Goal: Task Accomplishment & Management: Use online tool/utility

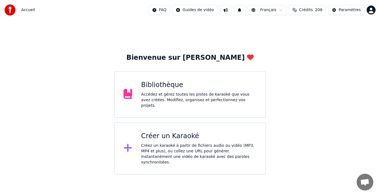
click at [183, 143] on div "Créez un karaoké à partir de fichiers audio ou vidéo (MP3, MP4 et plus), ou col…" at bounding box center [198, 154] width 115 height 22
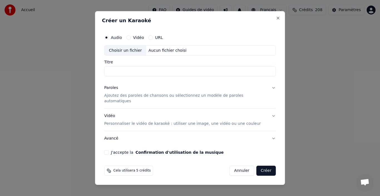
click at [231, 167] on button "Annuler" at bounding box center [241, 171] width 24 height 10
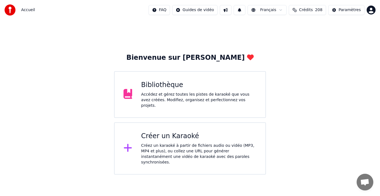
click at [173, 100] on div "Accédez et gérez toutes les pistes de karaoké que vous avez créées. Modifiez, o…" at bounding box center [198, 100] width 115 height 17
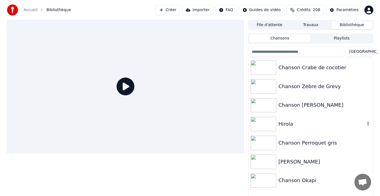
scroll to position [9, 0]
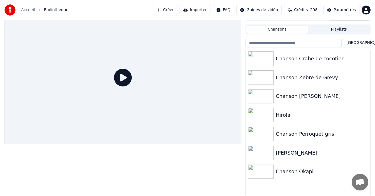
click at [170, 10] on button "Créer" at bounding box center [165, 10] width 24 height 10
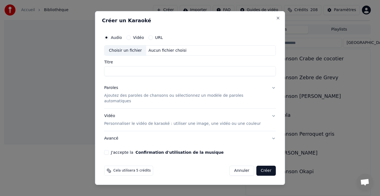
click at [121, 97] on p "Ajoutez des paroles de chansons ou sélectionnez un modèle de paroles automatiqu…" at bounding box center [185, 98] width 163 height 11
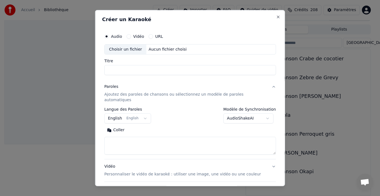
click at [129, 117] on button "English English" at bounding box center [127, 118] width 47 height 10
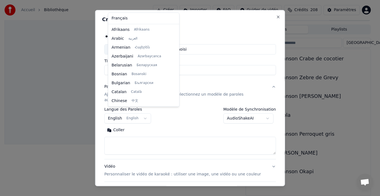
scroll to position [45, 0]
select select "**"
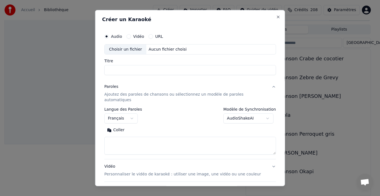
click at [161, 139] on textarea at bounding box center [190, 146] width 172 height 18
paste textarea "**********"
type textarea "**********"
click at [127, 51] on div "Choisir un fichier" at bounding box center [126, 49] width 42 height 10
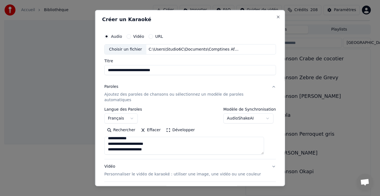
click at [131, 69] on input "**********" at bounding box center [190, 70] width 172 height 10
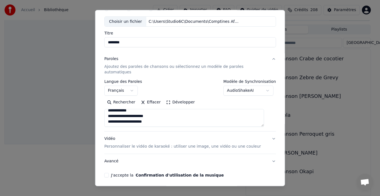
scroll to position [243, 0]
type input "********"
click at [109, 173] on button "J'accepte la Confirmation d'utilisation de la musique" at bounding box center [106, 175] width 4 height 4
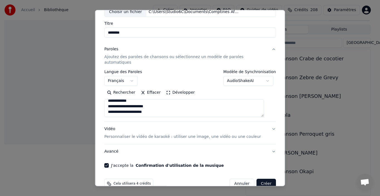
scroll to position [44, 0]
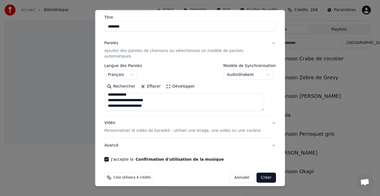
click at [262, 174] on button "Créer" at bounding box center [265, 178] width 19 height 10
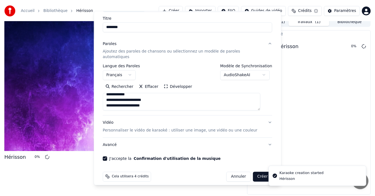
scroll to position [4, 0]
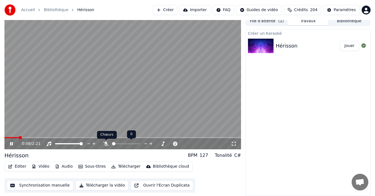
click at [105, 145] on icon at bounding box center [106, 144] width 6 height 4
click at [82, 155] on div "Hérisson BPM 127 Tonalité C#" at bounding box center [122, 156] width 237 height 8
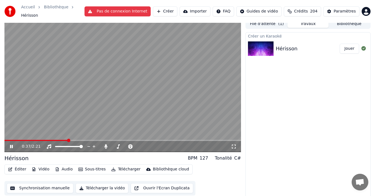
click at [12, 145] on icon at bounding box center [11, 146] width 3 height 3
click at [8, 140] on span at bounding box center [35, 140] width 63 height 1
click at [4, 139] on span at bounding box center [5, 140] width 3 height 3
click at [12, 145] on icon at bounding box center [15, 146] width 13 height 4
click at [83, 140] on span at bounding box center [43, 140] width 79 height 1
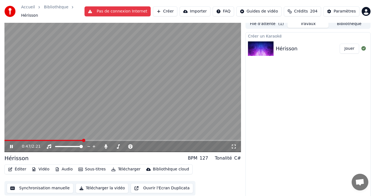
click at [75, 140] on span at bounding box center [43, 140] width 79 height 1
click at [12, 145] on icon at bounding box center [11, 146] width 3 height 3
click at [79, 141] on div "0:46 / 2:21" at bounding box center [122, 146] width 237 height 11
click at [80, 140] on span at bounding box center [41, 140] width 75 height 1
click at [12, 145] on icon at bounding box center [15, 146] width 13 height 4
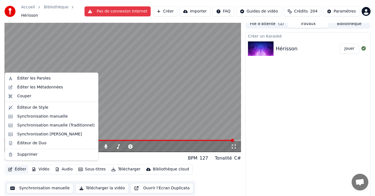
click at [16, 167] on button "Éditer" at bounding box center [17, 170] width 23 height 8
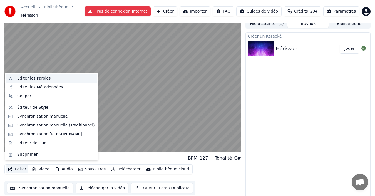
click at [29, 76] on div "Éditer les Paroles" at bounding box center [33, 79] width 33 height 6
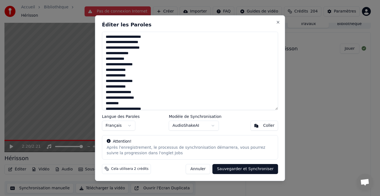
click at [203, 169] on button "Annuler" at bounding box center [198, 169] width 24 height 10
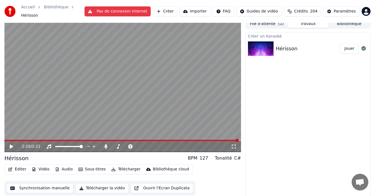
click at [18, 166] on button "Éditer" at bounding box center [17, 170] width 23 height 8
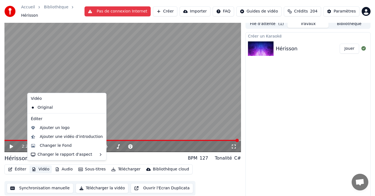
click at [39, 186] on button "Synchronisation manuelle" at bounding box center [40, 188] width 67 height 10
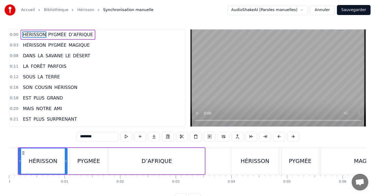
click at [323, 12] on button "Annuler" at bounding box center [322, 10] width 24 height 10
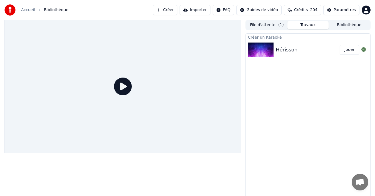
scroll to position [4, 0]
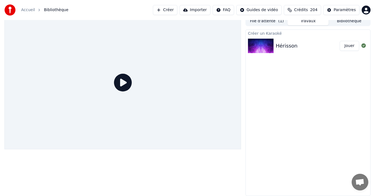
click at [282, 46] on div "Hérisson" at bounding box center [287, 46] width 22 height 8
click at [352, 50] on button "Jouer" at bounding box center [349, 46] width 19 height 10
click at [351, 48] on button "Jouer" at bounding box center [349, 46] width 19 height 10
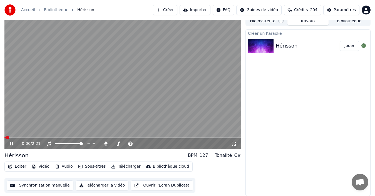
click at [10, 145] on icon at bounding box center [15, 144] width 13 height 4
click at [14, 166] on button "Éditer" at bounding box center [17, 167] width 23 height 8
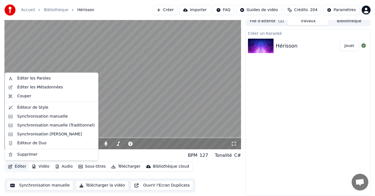
click at [36, 186] on button "Synchronisation manuelle" at bounding box center [40, 186] width 67 height 10
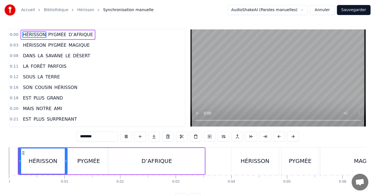
scroll to position [21, 0]
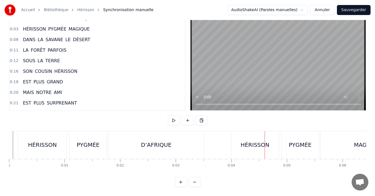
click at [28, 144] on div "HÉRISSON" at bounding box center [42, 145] width 49 height 28
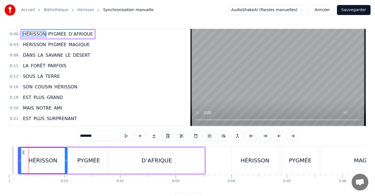
scroll to position [0, 0]
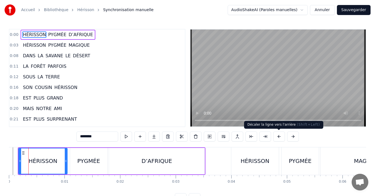
click at [281, 139] on button at bounding box center [279, 137] width 12 height 10
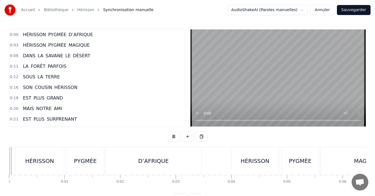
scroll to position [21, 0]
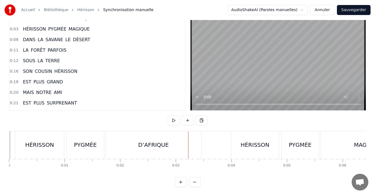
click at [126, 144] on div "D’AFRIQUE" at bounding box center [153, 145] width 95 height 28
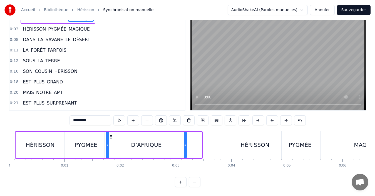
drag, startPoint x: 201, startPoint y: 146, endPoint x: 186, endPoint y: 146, distance: 15.3
click at [186, 146] on div at bounding box center [185, 144] width 2 height 25
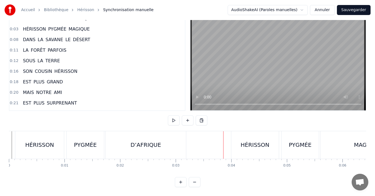
click at [147, 141] on div "D’AFRIQUE" at bounding box center [146, 145] width 31 height 8
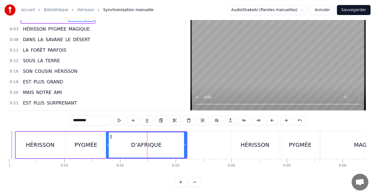
scroll to position [0, 0]
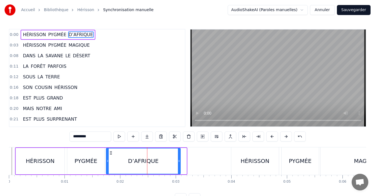
drag, startPoint x: 185, startPoint y: 165, endPoint x: 174, endPoint y: 163, distance: 10.7
click at [179, 164] on div at bounding box center [179, 161] width 2 height 25
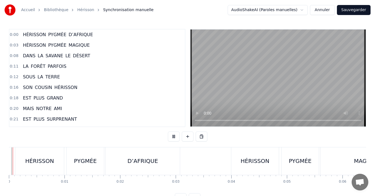
scroll to position [21, 0]
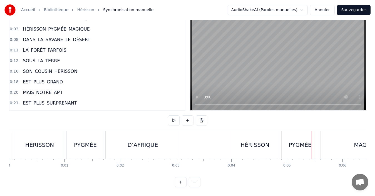
click at [284, 145] on div "PYGMÉE" at bounding box center [301, 145] width 38 height 28
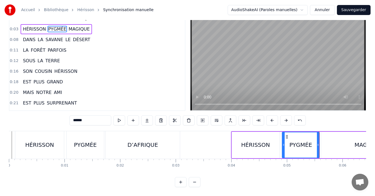
click at [285, 148] on div "PYGMÉE" at bounding box center [301, 144] width 37 height 25
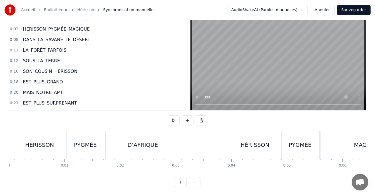
click at [223, 163] on div "0 0:01 0:02 0:03 0:04 0:05 0:06 0:07 0:08 0:09 0:10 0:11 0:12 0:13 0:14 0:15 0:…" at bounding box center [187, 166] width 357 height 14
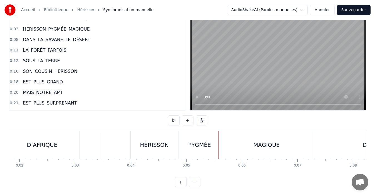
scroll to position [0, 126]
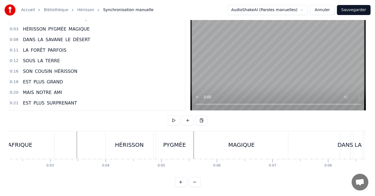
click at [214, 143] on div "MAGIQUE" at bounding box center [241, 145] width 93 height 28
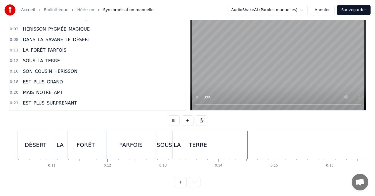
scroll to position [0, 756]
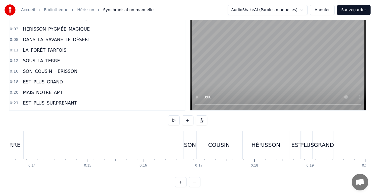
click at [183, 138] on div "SON" at bounding box center [189, 145] width 13 height 28
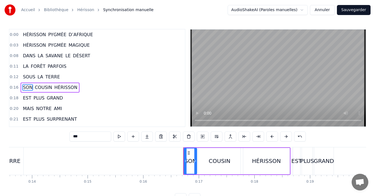
scroll to position [9, 0]
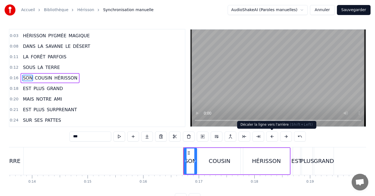
click at [271, 138] on button at bounding box center [272, 137] width 12 height 10
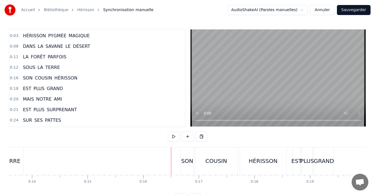
scroll to position [21, 0]
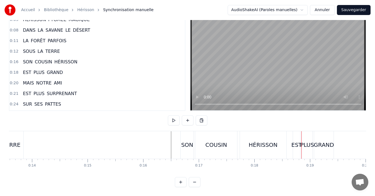
click at [251, 141] on div "HÉRISSON" at bounding box center [263, 145] width 29 height 8
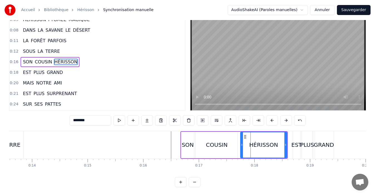
scroll to position [0, 0]
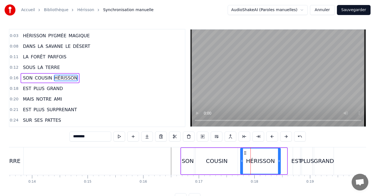
drag, startPoint x: 287, startPoint y: 162, endPoint x: 280, endPoint y: 162, distance: 6.4
click at [280, 162] on icon at bounding box center [279, 161] width 2 height 4
click at [296, 161] on div "EST" at bounding box center [297, 161] width 11 height 8
type input "***"
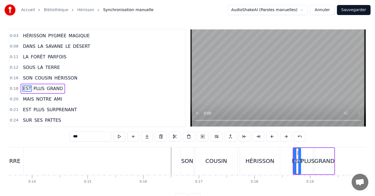
scroll to position [20, 0]
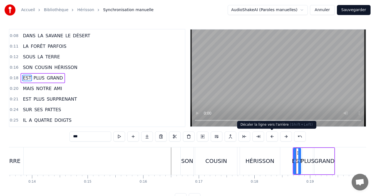
click at [272, 139] on button at bounding box center [272, 137] width 12 height 10
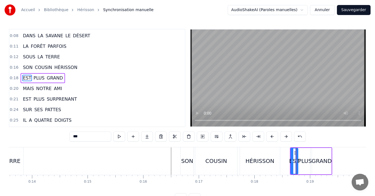
click at [274, 140] on button at bounding box center [272, 137] width 12 height 10
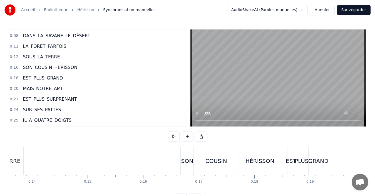
scroll to position [21, 0]
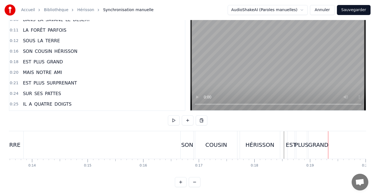
click at [288, 149] on div "EST" at bounding box center [291, 145] width 7 height 28
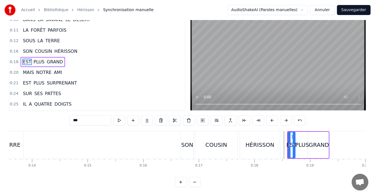
scroll to position [0, 0]
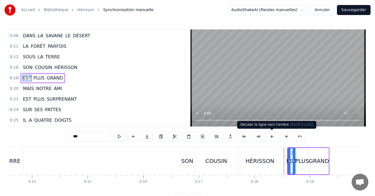
click at [274, 139] on button at bounding box center [272, 137] width 12 height 10
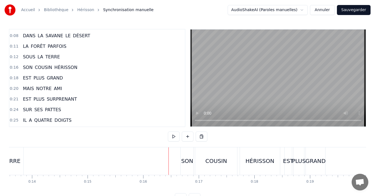
scroll to position [21, 0]
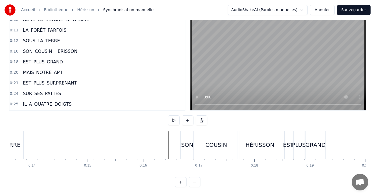
click at [217, 146] on div "COUSIN" at bounding box center [216, 145] width 42 height 28
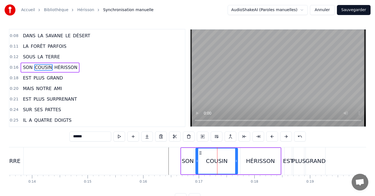
scroll to position [9, 0]
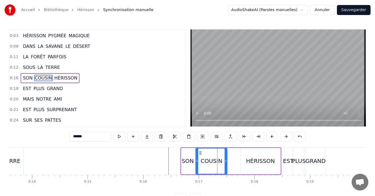
drag, startPoint x: 236, startPoint y: 161, endPoint x: 226, endPoint y: 161, distance: 10.6
click at [226, 161] on icon at bounding box center [226, 161] width 2 height 4
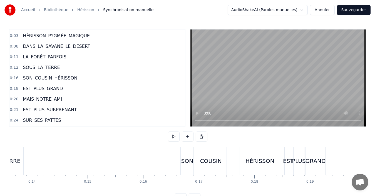
scroll to position [21, 0]
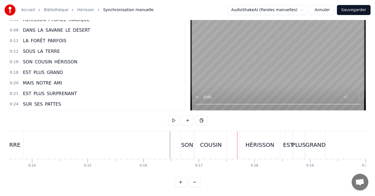
click at [196, 142] on div "COUSIN" at bounding box center [210, 145] width 31 height 28
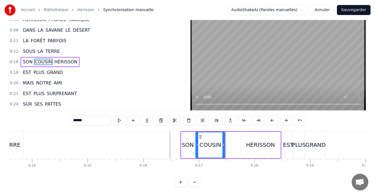
click at [224, 143] on div at bounding box center [224, 144] width 2 height 25
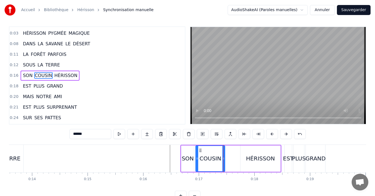
scroll to position [0, 0]
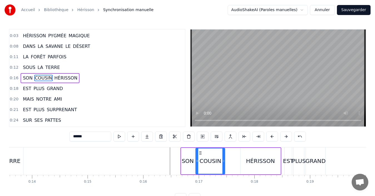
click at [159, 144] on div "0:00 HÉRISSON PYGMÉE D’AFRIQUE 0:03 HÉRISSON PYGMÉE MAGIQUE 0:08 DANS LA SAVANE…" at bounding box center [187, 116] width 357 height 174
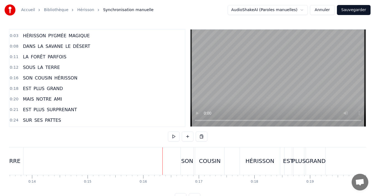
scroll to position [21, 0]
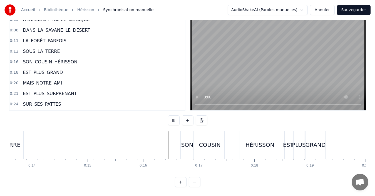
click at [145, 148] on div at bounding box center [145, 145] width 0 height 28
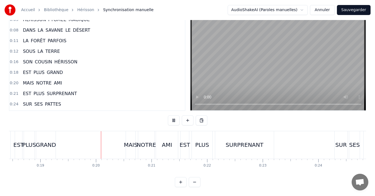
scroll to position [0, 1060]
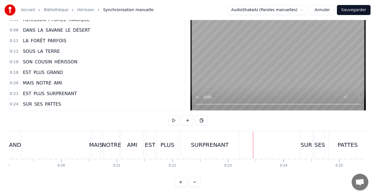
click at [209, 141] on div "SURPRENANT" at bounding box center [210, 145] width 38 height 8
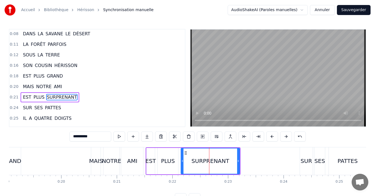
scroll to position [41, 0]
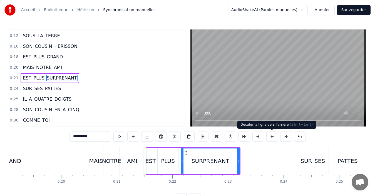
click at [274, 137] on button at bounding box center [272, 137] width 12 height 10
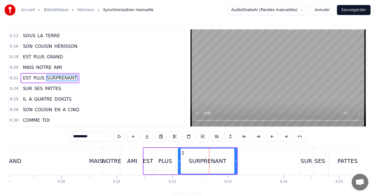
click at [275, 138] on button at bounding box center [272, 137] width 12 height 10
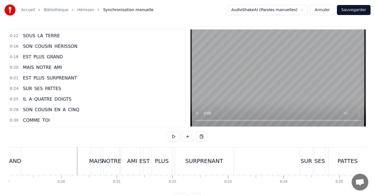
scroll to position [21, 0]
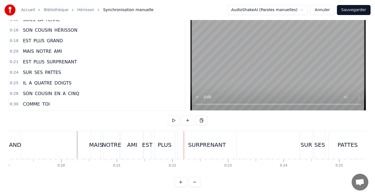
click at [210, 144] on div "SURPRENANT" at bounding box center [207, 145] width 38 height 8
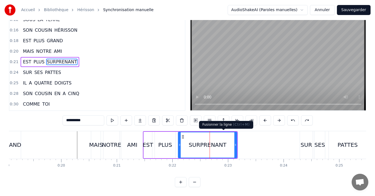
scroll to position [0, 0]
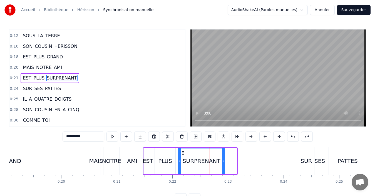
drag, startPoint x: 236, startPoint y: 161, endPoint x: 223, endPoint y: 161, distance: 12.2
click at [223, 161] on icon at bounding box center [223, 161] width 2 height 4
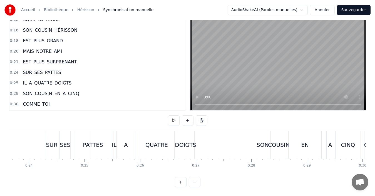
scroll to position [0, 1297]
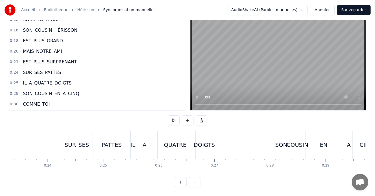
click at [67, 144] on div "SUR" at bounding box center [70, 145] width 13 height 28
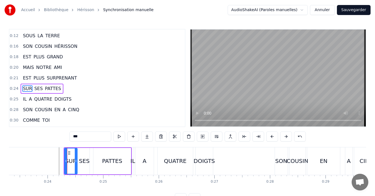
scroll to position [52, 0]
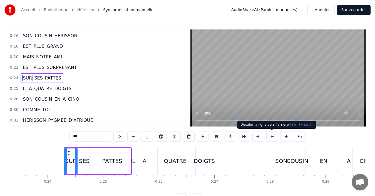
click at [274, 141] on button at bounding box center [272, 137] width 12 height 10
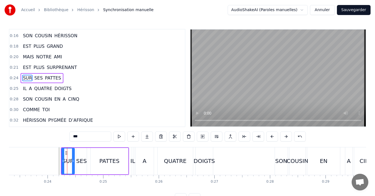
click at [274, 141] on button at bounding box center [272, 137] width 12 height 10
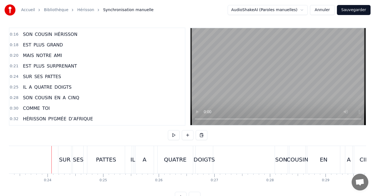
scroll to position [21, 0]
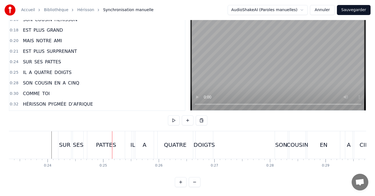
click at [66, 149] on div "SUR" at bounding box center [64, 145] width 13 height 28
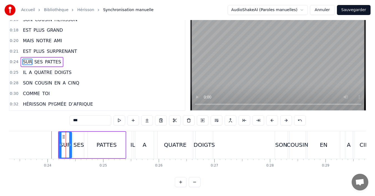
scroll to position [0, 0]
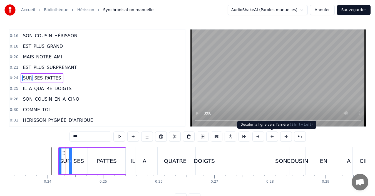
click at [272, 139] on button at bounding box center [272, 137] width 12 height 10
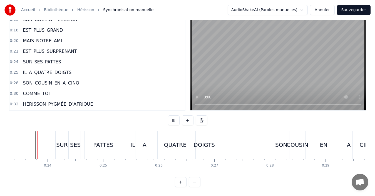
scroll to position [0, 1295]
click at [142, 142] on div "A" at bounding box center [146, 145] width 18 height 28
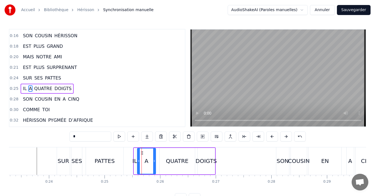
scroll to position [62, 0]
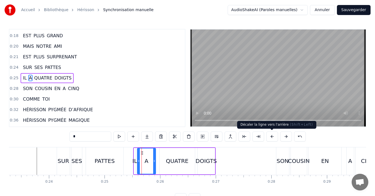
click at [275, 138] on button at bounding box center [272, 137] width 12 height 10
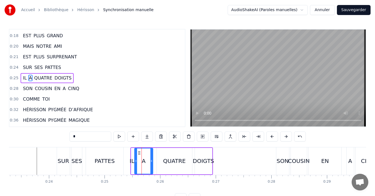
click at [275, 138] on button at bounding box center [272, 137] width 12 height 10
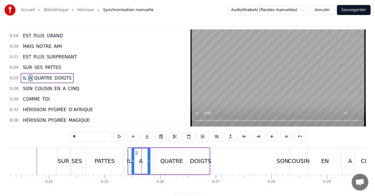
click at [275, 138] on button at bounding box center [272, 137] width 12 height 10
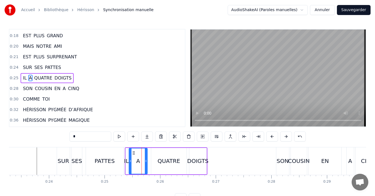
click at [275, 138] on button at bounding box center [272, 137] width 12 height 10
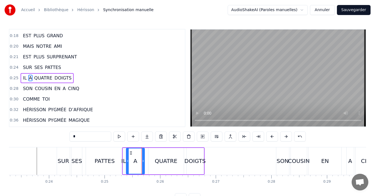
click at [275, 138] on button at bounding box center [272, 137] width 12 height 10
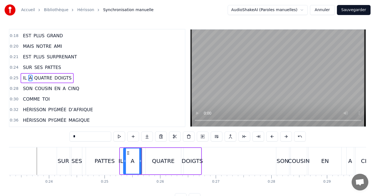
click at [286, 139] on button at bounding box center [286, 137] width 12 height 10
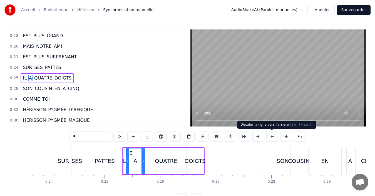
click at [276, 140] on button at bounding box center [272, 137] width 12 height 10
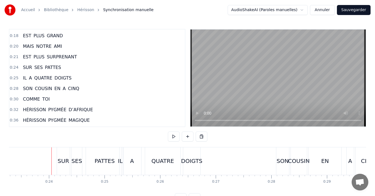
scroll to position [21, 0]
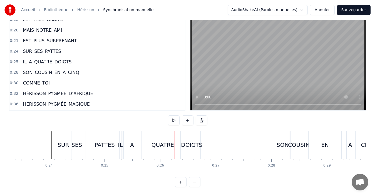
click at [125, 145] on div "A" at bounding box center [132, 145] width 18 height 28
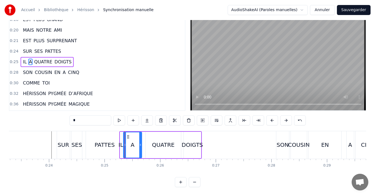
scroll to position [0, 0]
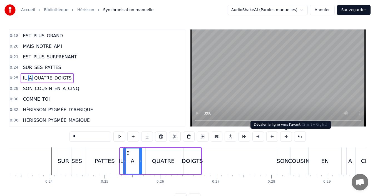
click at [288, 138] on button at bounding box center [286, 137] width 12 height 10
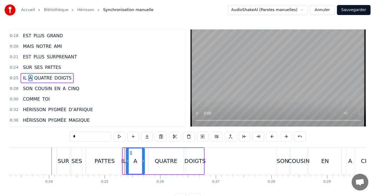
click at [91, 164] on div "PATTES" at bounding box center [105, 161] width 38 height 28
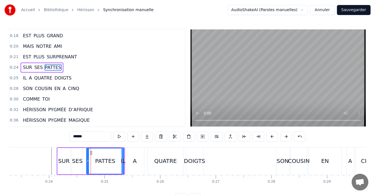
scroll to position [52, 0]
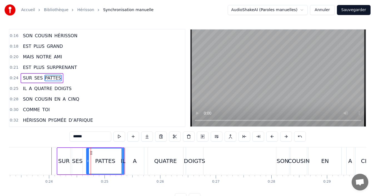
click at [142, 163] on div "A" at bounding box center [135, 161] width 18 height 28
type input "*"
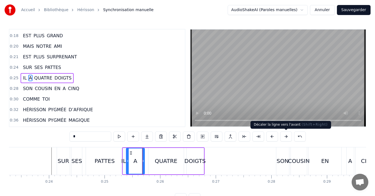
click at [287, 137] on button at bounding box center [286, 137] width 12 height 10
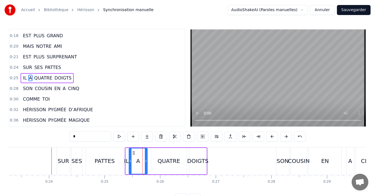
click at [0, 157] on div "Accueil Bibliothèque Hérisson Synchronisation manuelle AudioShakeAI (Paroles ma…" at bounding box center [187, 101] width 375 height 203
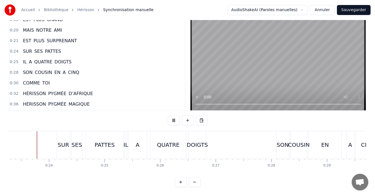
scroll to position [0, 1295]
click at [189, 141] on div "DOIGTS" at bounding box center [197, 145] width 21 height 8
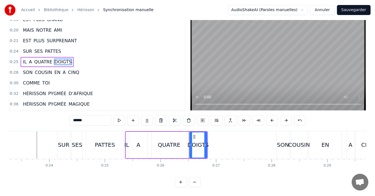
scroll to position [21, 0]
click at [159, 146] on div "QUATRE" at bounding box center [169, 145] width 35 height 26
type input "******"
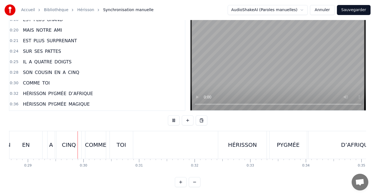
scroll to position [0, 1605]
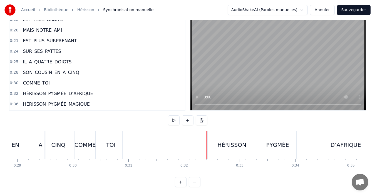
click at [221, 143] on div "HÉRISSON" at bounding box center [232, 145] width 29 height 8
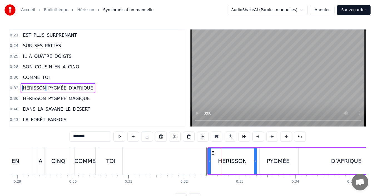
scroll to position [94, 0]
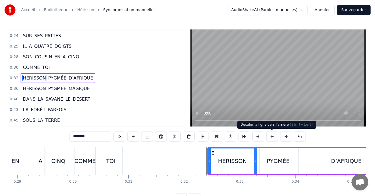
click at [270, 137] on button at bounding box center [272, 137] width 12 height 10
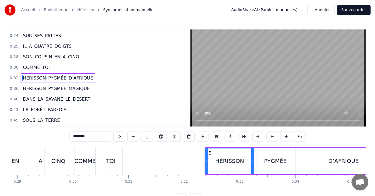
click at [270, 137] on button at bounding box center [272, 137] width 12 height 10
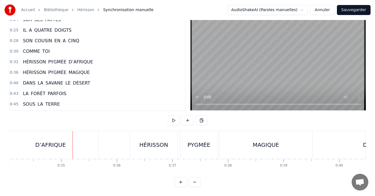
scroll to position [0, 1909]
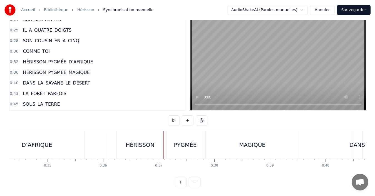
click at [179, 142] on div "PYGMÉE" at bounding box center [185, 145] width 23 height 8
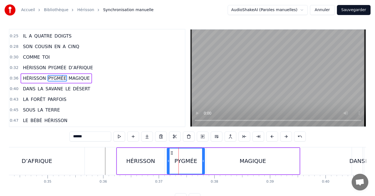
scroll to position [105, 0]
drag, startPoint x: 169, startPoint y: 162, endPoint x: 160, endPoint y: 162, distance: 8.6
click at [160, 162] on icon at bounding box center [160, 161] width 2 height 4
drag, startPoint x: 204, startPoint y: 166, endPoint x: 200, endPoint y: 166, distance: 3.3
click at [200, 166] on div at bounding box center [200, 161] width 2 height 25
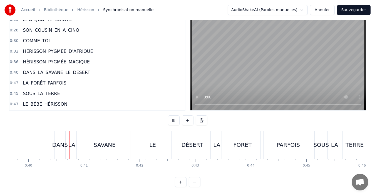
scroll to position [0, 2211]
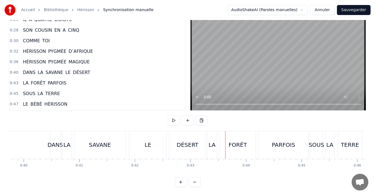
click at [200, 141] on div "DÉSERT" at bounding box center [187, 145] width 36 height 28
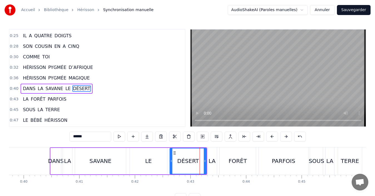
scroll to position [115, 0]
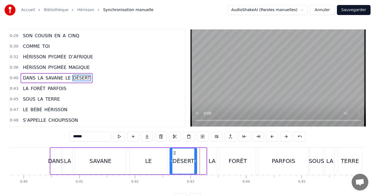
drag, startPoint x: 204, startPoint y: 161, endPoint x: 195, endPoint y: 161, distance: 9.5
click at [195, 161] on icon at bounding box center [195, 161] width 2 height 4
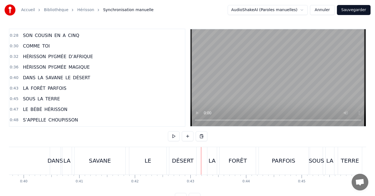
scroll to position [21, 0]
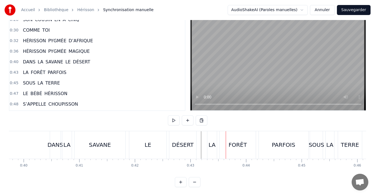
click at [208, 144] on div "LA" at bounding box center [212, 145] width 9 height 28
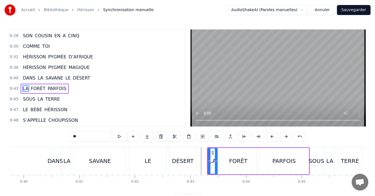
scroll to position [126, 0]
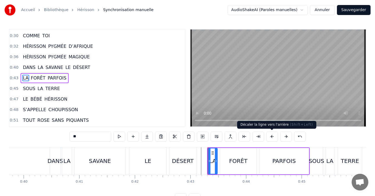
click at [270, 135] on button at bounding box center [272, 137] width 12 height 10
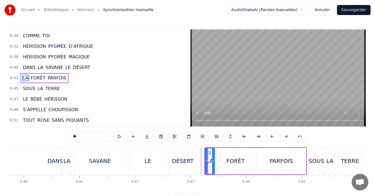
click at [270, 135] on button at bounding box center [272, 137] width 12 height 10
click at [187, 165] on div "DÉSERT" at bounding box center [183, 161] width 22 height 8
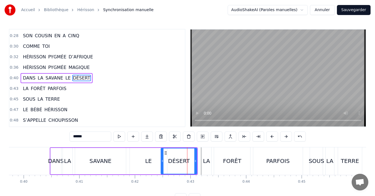
drag, startPoint x: 172, startPoint y: 165, endPoint x: 163, endPoint y: 165, distance: 8.9
click at [163, 165] on div at bounding box center [162, 161] width 2 height 25
click at [142, 164] on div "LE" at bounding box center [149, 161] width 38 height 26
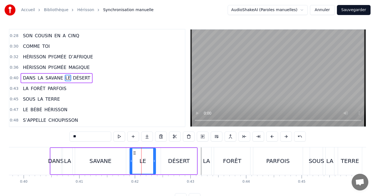
drag, startPoint x: 165, startPoint y: 161, endPoint x: 154, endPoint y: 163, distance: 11.5
click at [154, 163] on icon at bounding box center [154, 161] width 2 height 4
click at [167, 163] on div "DÉSERT" at bounding box center [179, 161] width 36 height 26
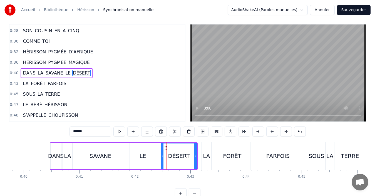
scroll to position [21, 0]
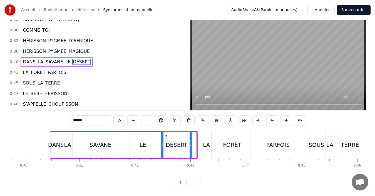
drag, startPoint x: 195, startPoint y: 140, endPoint x: 190, endPoint y: 140, distance: 4.7
click at [190, 143] on icon at bounding box center [191, 145] width 2 height 4
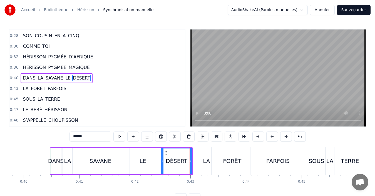
click at [208, 163] on div "LA" at bounding box center [206, 161] width 7 height 8
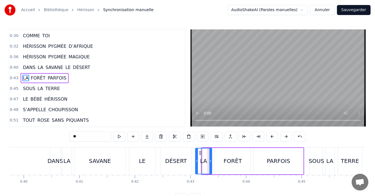
drag, startPoint x: 203, startPoint y: 161, endPoint x: 196, endPoint y: 161, distance: 7.0
click at [196, 161] on icon at bounding box center [197, 161] width 2 height 4
drag, startPoint x: 211, startPoint y: 162, endPoint x: 208, endPoint y: 162, distance: 3.9
click at [208, 162] on icon at bounding box center [207, 161] width 2 height 4
click at [196, 160] on icon at bounding box center [196, 161] width 2 height 4
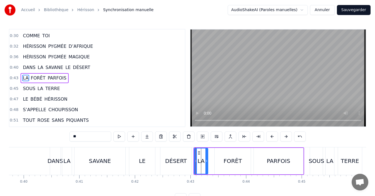
click at [204, 159] on div "LA" at bounding box center [201, 161] width 13 height 25
click at [182, 162] on div "DÉSERT" at bounding box center [176, 161] width 22 height 8
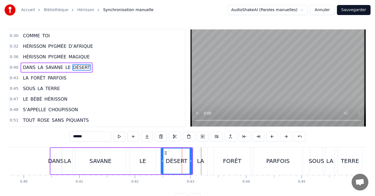
scroll to position [115, 0]
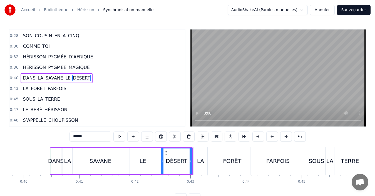
click at [199, 161] on div "LA" at bounding box center [200, 161] width 7 height 8
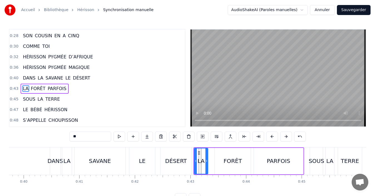
scroll to position [126, 0]
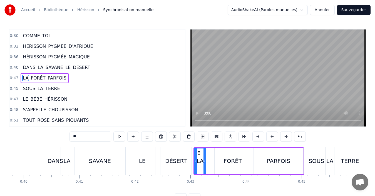
click at [205, 162] on icon at bounding box center [205, 161] width 2 height 4
click at [233, 163] on div "FORÊT" at bounding box center [233, 161] width 18 height 8
type input "*****"
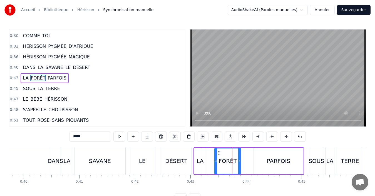
drag, startPoint x: 249, startPoint y: 164, endPoint x: 239, endPoint y: 165, distance: 10.1
click at [239, 165] on div at bounding box center [239, 161] width 2 height 25
click at [250, 163] on div "LA FORÊT PARFOIS" at bounding box center [249, 161] width 111 height 28
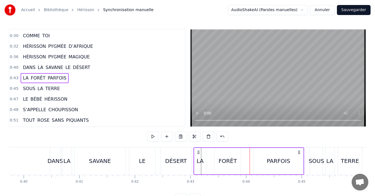
click at [255, 163] on div "PARFOIS" at bounding box center [279, 161] width 50 height 26
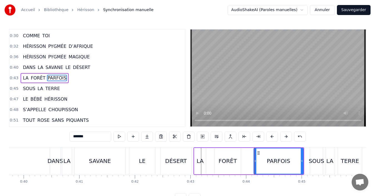
scroll to position [21, 0]
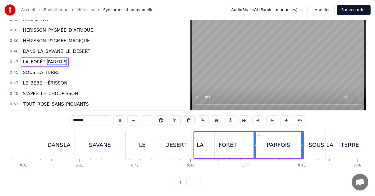
click at [260, 142] on div "PARFOIS" at bounding box center [278, 144] width 49 height 25
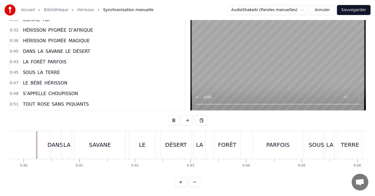
scroll to position [0, 2210]
click at [290, 151] on div "PARFOIS" at bounding box center [279, 145] width 50 height 28
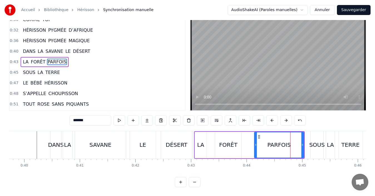
scroll to position [0, 0]
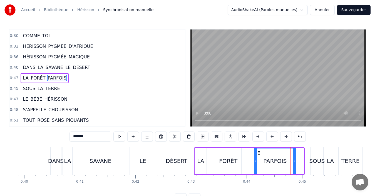
drag, startPoint x: 302, startPoint y: 166, endPoint x: 321, endPoint y: 166, distance: 18.4
click at [294, 166] on div at bounding box center [294, 161] width 2 height 25
click at [321, 166] on div "SOUS" at bounding box center [317, 161] width 13 height 28
type input "****"
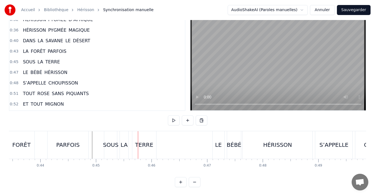
scroll to position [0, 2391]
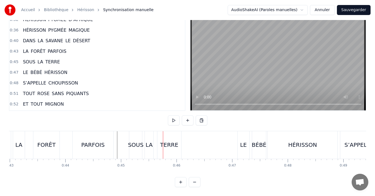
click at [131, 141] on div "SOUS" at bounding box center [136, 145] width 16 height 8
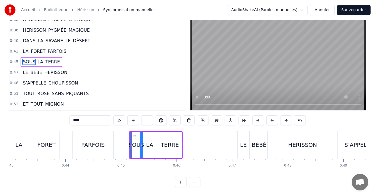
scroll to position [0, 0]
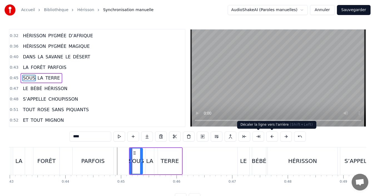
click at [269, 135] on button at bounding box center [272, 137] width 12 height 10
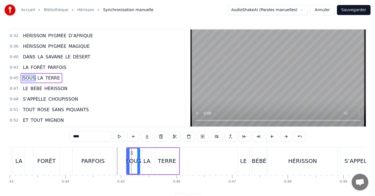
click at [269, 135] on button at bounding box center [272, 137] width 12 height 10
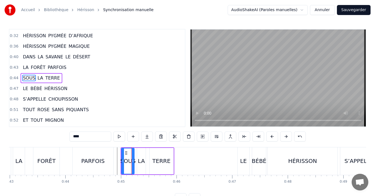
click at [269, 135] on button at bounding box center [272, 137] width 12 height 10
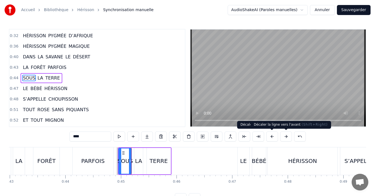
click at [285, 138] on button at bounding box center [286, 137] width 12 height 10
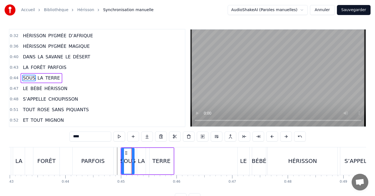
click at [108, 164] on div "PARFOIS" at bounding box center [93, 161] width 41 height 28
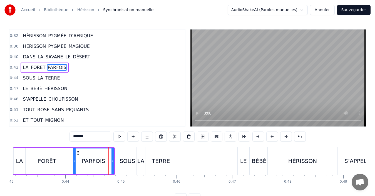
type input "*******"
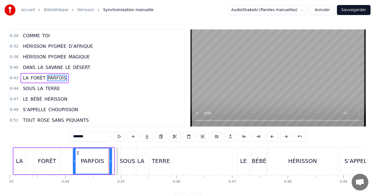
click at [111, 166] on div at bounding box center [110, 161] width 2 height 25
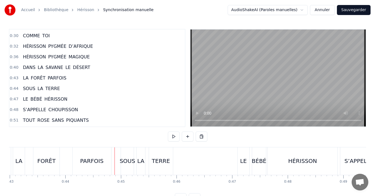
scroll to position [21, 0]
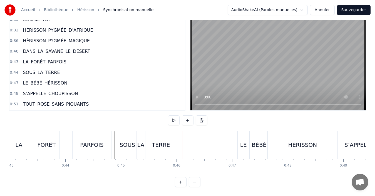
click at [128, 146] on div "SOUS" at bounding box center [127, 145] width 13 height 28
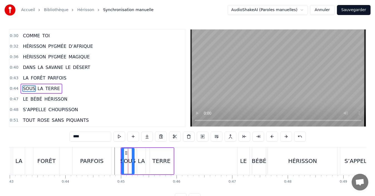
scroll to position [136, 0]
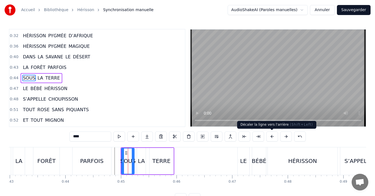
click at [271, 136] on button at bounding box center [272, 137] width 12 height 10
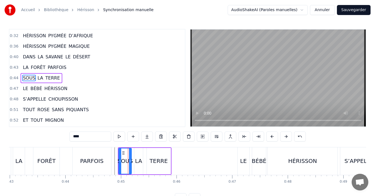
click at [271, 136] on button at bounding box center [272, 137] width 12 height 10
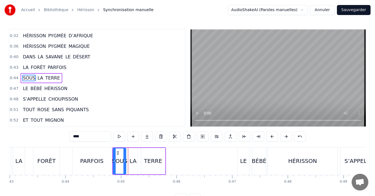
click at [371, 162] on div "Accueil Bibliothèque Hérisson Synchronisation manuelle AudioShakeAI (Paroles ma…" at bounding box center [187, 101] width 375 height 203
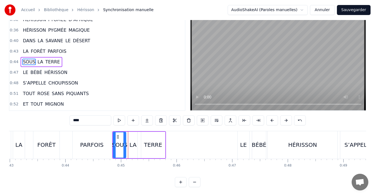
scroll to position [21, 0]
click at [66, 143] on div "LA FORÊT PARFOIS" at bounding box center [63, 145] width 100 height 28
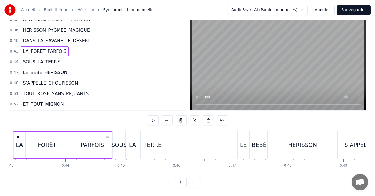
click at [72, 145] on div "LA FORÊT PARFOIS" at bounding box center [63, 145] width 100 height 28
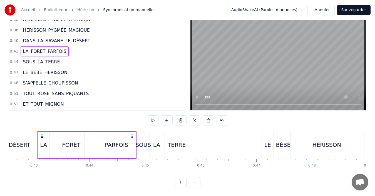
click at [135, 150] on div "PARFOIS" at bounding box center [116, 145] width 39 height 26
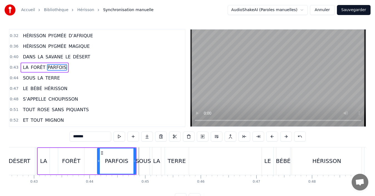
scroll to position [126, 0]
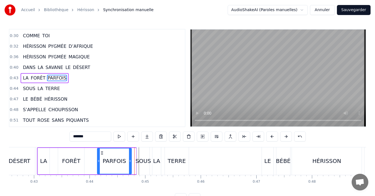
drag, startPoint x: 135, startPoint y: 162, endPoint x: 131, endPoint y: 162, distance: 4.5
click at [131, 162] on icon at bounding box center [130, 161] width 2 height 4
click at [144, 164] on div "SOUS" at bounding box center [143, 161] width 16 height 8
type input "****"
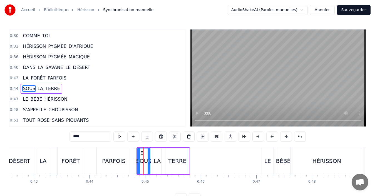
scroll to position [136, 0]
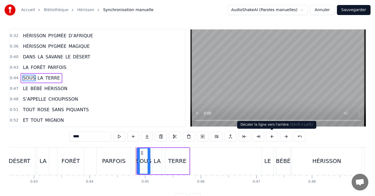
click at [270, 138] on button at bounding box center [272, 137] width 12 height 10
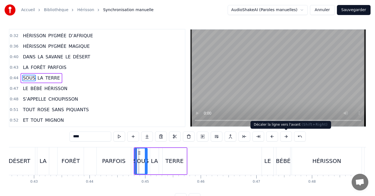
click at [287, 138] on button at bounding box center [286, 137] width 12 height 10
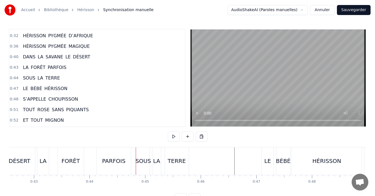
scroll to position [21, 0]
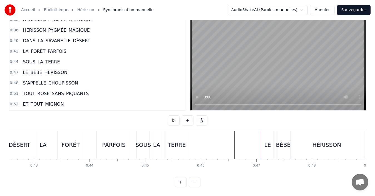
click at [177, 142] on div "TERRE" at bounding box center [177, 145] width 18 height 8
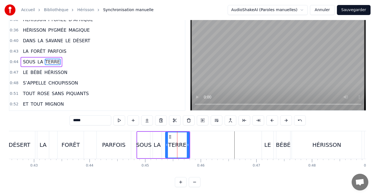
scroll to position [0, 0]
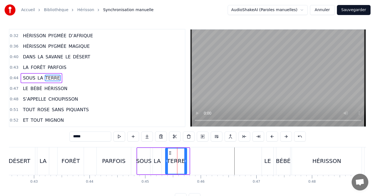
click at [186, 161] on icon at bounding box center [185, 161] width 2 height 4
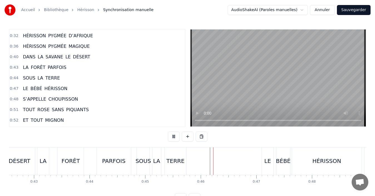
scroll to position [21, 0]
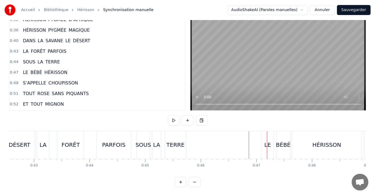
click at [267, 142] on div "LE" at bounding box center [268, 145] width 7 height 8
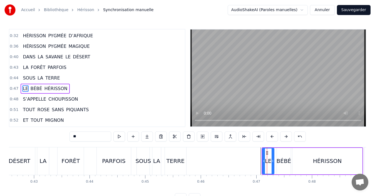
scroll to position [147, 0]
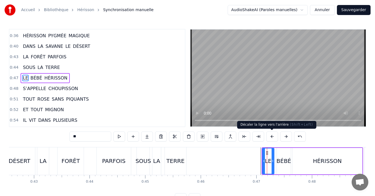
click at [272, 139] on button at bounding box center [272, 137] width 12 height 10
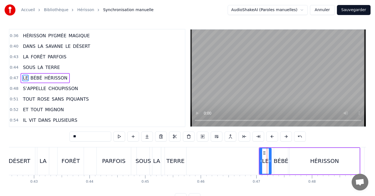
click at [272, 139] on button at bounding box center [272, 137] width 12 height 10
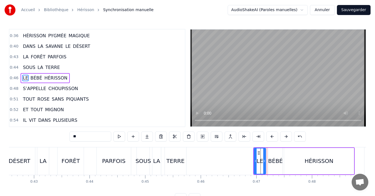
click at [272, 139] on button at bounding box center [272, 137] width 12 height 10
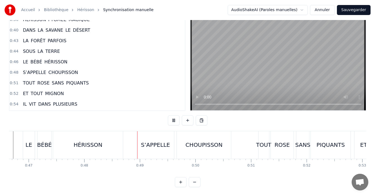
scroll to position [0, 2673]
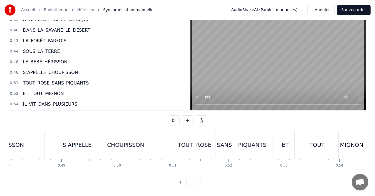
click at [35, 137] on div "HÉRISSON" at bounding box center [10, 145] width 70 height 28
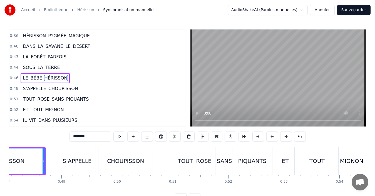
scroll to position [0, 2672]
drag, startPoint x: 43, startPoint y: 159, endPoint x: 37, endPoint y: 157, distance: 6.7
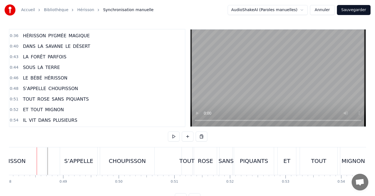
click at [43, 162] on div "HÉRISSON" at bounding box center [11, 161] width 70 height 28
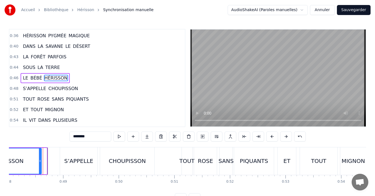
drag, startPoint x: 46, startPoint y: 161, endPoint x: 41, endPoint y: 161, distance: 5.3
click at [41, 161] on icon at bounding box center [40, 161] width 2 height 4
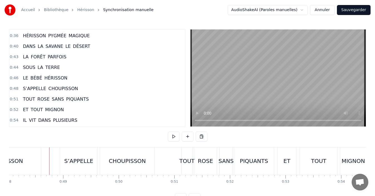
scroll to position [21, 0]
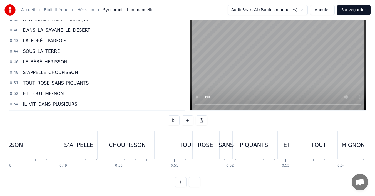
click at [72, 147] on div "S’APPELLE" at bounding box center [79, 145] width 38 height 28
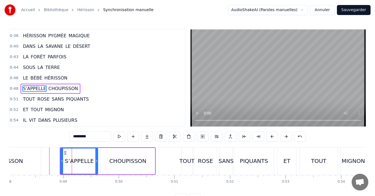
scroll to position [157, 0]
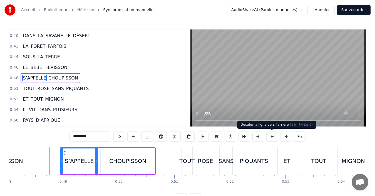
click at [275, 139] on button at bounding box center [272, 137] width 12 height 10
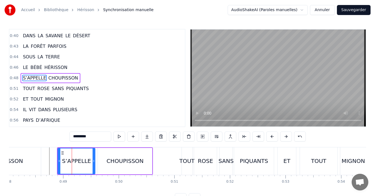
click at [275, 139] on button at bounding box center [272, 137] width 12 height 10
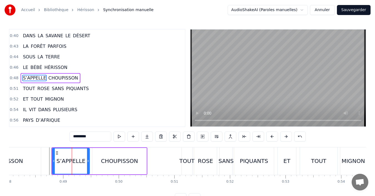
click at [58, 170] on div "S’APPELLE" at bounding box center [71, 161] width 37 height 25
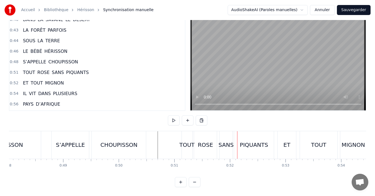
click at [187, 141] on div "TOUT" at bounding box center [186, 145] width 15 height 8
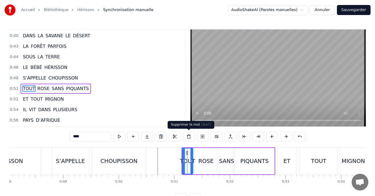
scroll to position [168, 0]
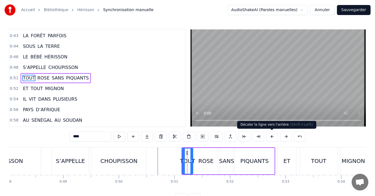
click at [270, 139] on button at bounding box center [272, 137] width 12 height 10
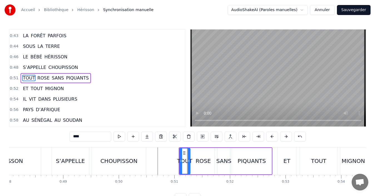
click at [270, 139] on button at bounding box center [272, 137] width 12 height 10
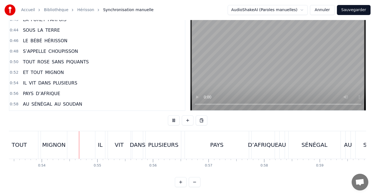
scroll to position [0, 2982]
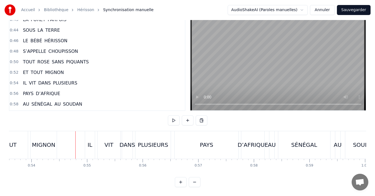
click at [154, 173] on div "0:00 HÉRISSON PYGMÉE D’AFRIQUE 0:03 HÉRISSON PYGMÉE MAGIQUE 0:08 DANS LA SAVANE…" at bounding box center [187, 100] width 357 height 174
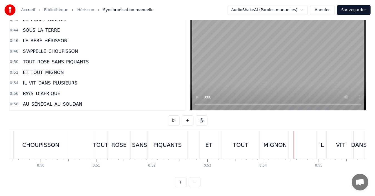
scroll to position [0, 2725]
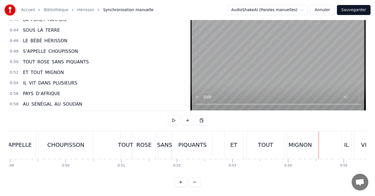
click at [204, 145] on div "PIQUANTS" at bounding box center [193, 145] width 40 height 28
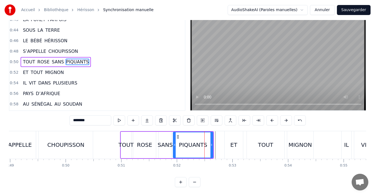
scroll to position [0, 0]
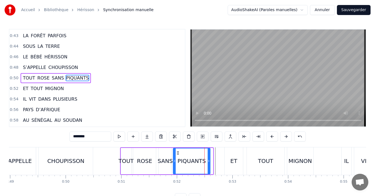
click at [209, 162] on icon at bounding box center [209, 161] width 2 height 4
click at [226, 165] on div "ET" at bounding box center [234, 161] width 18 height 28
type input "**"
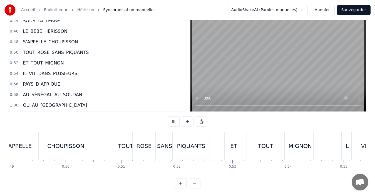
scroll to position [21, 0]
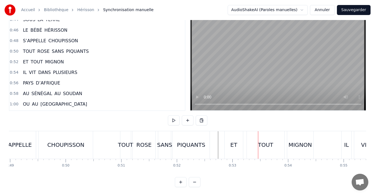
click at [235, 144] on div "ET" at bounding box center [234, 145] width 18 height 28
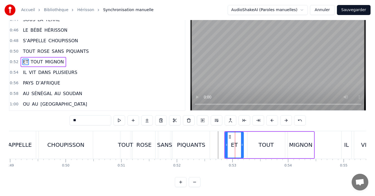
scroll to position [0, 0]
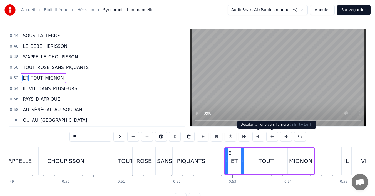
click at [273, 139] on button at bounding box center [272, 137] width 12 height 10
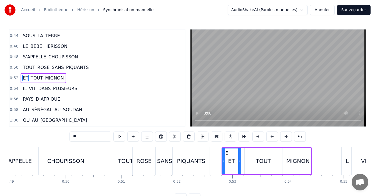
click at [273, 139] on button at bounding box center [272, 137] width 12 height 10
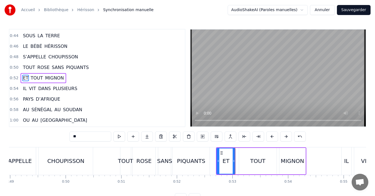
click at [273, 139] on button at bounding box center [272, 137] width 12 height 10
click at [159, 166] on div "SANS" at bounding box center [164, 161] width 13 height 28
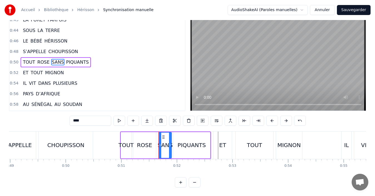
scroll to position [21, 0]
drag, startPoint x: 159, startPoint y: 146, endPoint x: 155, endPoint y: 147, distance: 4.5
click at [154, 147] on div at bounding box center [155, 144] width 2 height 25
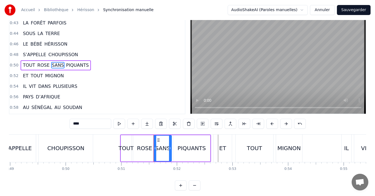
scroll to position [0, 0]
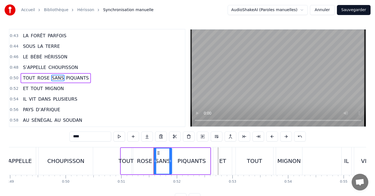
click at [171, 160] on icon at bounding box center [170, 161] width 2 height 4
click at [209, 165] on div "PIQUANTS" at bounding box center [191, 161] width 37 height 26
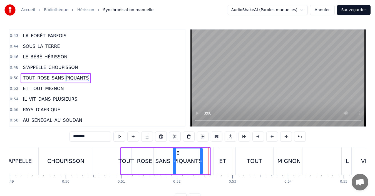
drag, startPoint x: 209, startPoint y: 163, endPoint x: 202, endPoint y: 163, distance: 7.8
click at [202, 163] on div at bounding box center [201, 161] width 2 height 25
click at [223, 162] on div "ET" at bounding box center [222, 161] width 7 height 8
type input "**"
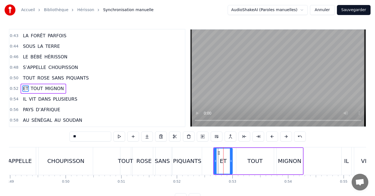
scroll to position [179, 0]
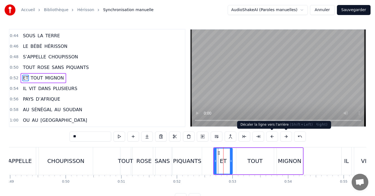
click at [270, 137] on button at bounding box center [272, 137] width 12 height 10
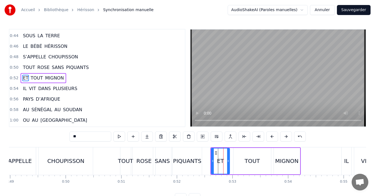
click at [270, 137] on button at bounding box center [272, 137] width 12 height 10
click at [272, 138] on button at bounding box center [272, 137] width 12 height 10
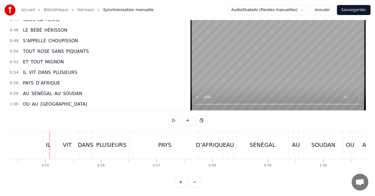
scroll to position [0, 3028]
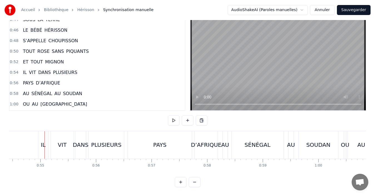
click at [43, 145] on div "IL" at bounding box center [42, 145] width 9 height 28
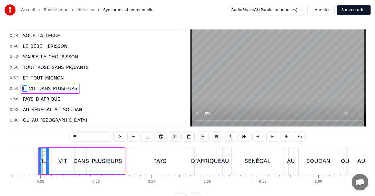
scroll to position [189, 0]
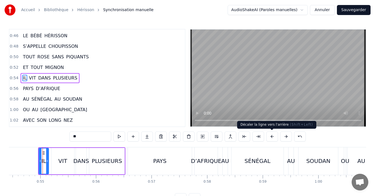
click at [272, 136] on button at bounding box center [272, 137] width 12 height 10
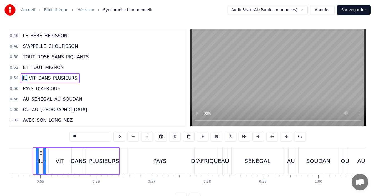
click at [272, 136] on button at bounding box center [272, 137] width 12 height 10
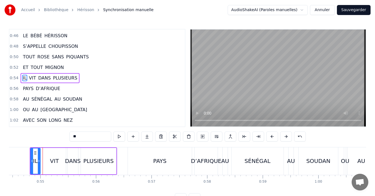
click at [272, 136] on button at bounding box center [272, 137] width 12 height 10
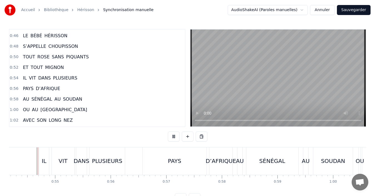
scroll to position [21, 0]
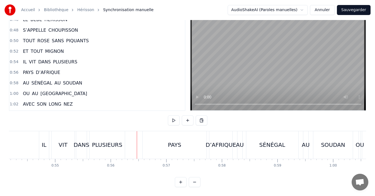
click at [161, 144] on div "PAYS" at bounding box center [175, 145] width 64 height 28
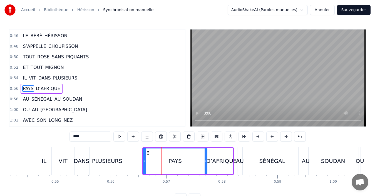
scroll to position [200, 0]
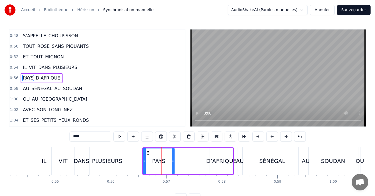
drag, startPoint x: 206, startPoint y: 162, endPoint x: 173, endPoint y: 163, distance: 32.8
click at [173, 163] on icon at bounding box center [173, 161] width 2 height 4
click at [123, 164] on div "PLUSIEURS" at bounding box center [107, 161] width 35 height 28
type input "*********"
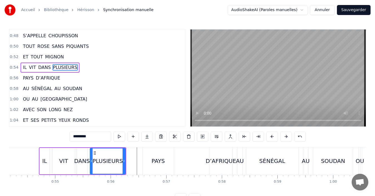
scroll to position [189, 0]
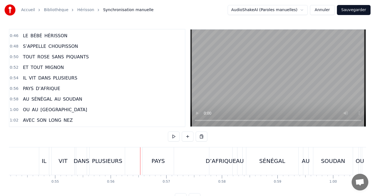
click at [149, 162] on div "PAYS" at bounding box center [158, 161] width 31 height 28
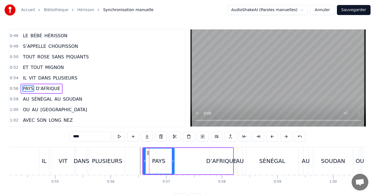
scroll to position [200, 0]
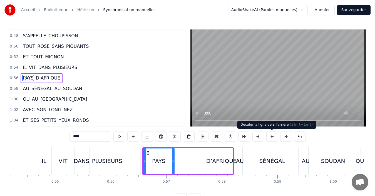
click at [270, 139] on button at bounding box center [272, 137] width 12 height 10
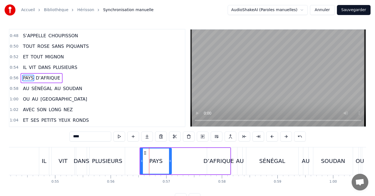
click at [270, 139] on button at bounding box center [272, 137] width 12 height 10
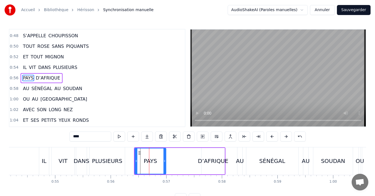
click at [270, 139] on button at bounding box center [272, 137] width 12 height 10
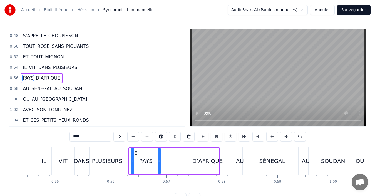
click at [134, 163] on icon at bounding box center [133, 161] width 2 height 4
drag, startPoint x: 159, startPoint y: 163, endPoint x: 154, endPoint y: 163, distance: 5.0
click at [154, 163] on icon at bounding box center [154, 161] width 2 height 4
click at [161, 163] on div "PAYS D’[GEOGRAPHIC_DATA]" at bounding box center [175, 161] width 89 height 28
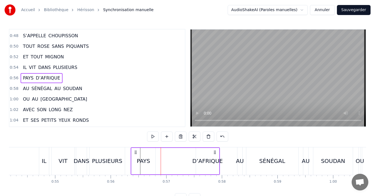
click at [201, 165] on div "D’AFRIQUE" at bounding box center [207, 161] width 23 height 26
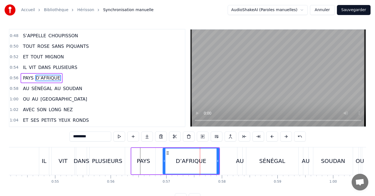
drag, startPoint x: 197, startPoint y: 162, endPoint x: 164, endPoint y: 165, distance: 33.2
click at [164, 165] on div at bounding box center [164, 161] width 2 height 25
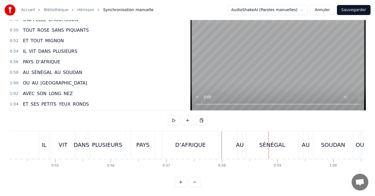
click at [240, 141] on div "AU" at bounding box center [240, 145] width 8 height 8
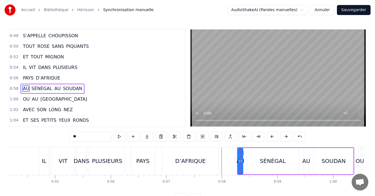
scroll to position [210, 0]
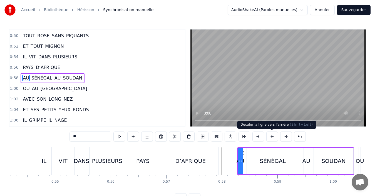
click at [270, 139] on button at bounding box center [272, 137] width 12 height 10
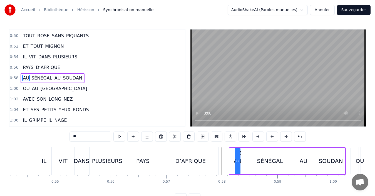
click at [270, 139] on button at bounding box center [272, 137] width 12 height 10
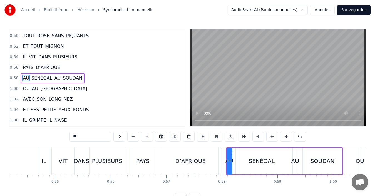
click at [270, 139] on button at bounding box center [272, 137] width 12 height 10
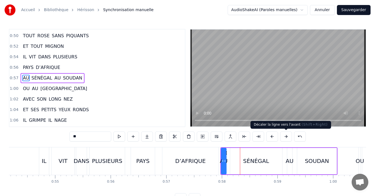
click at [286, 136] on button at bounding box center [286, 137] width 12 height 10
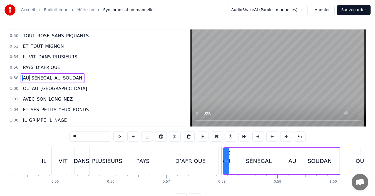
click at [219, 163] on div "PAYS D’[GEOGRAPHIC_DATA]" at bounding box center [175, 161] width 89 height 28
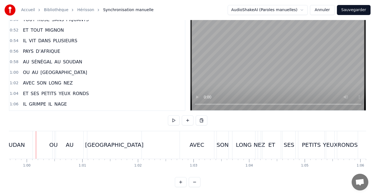
scroll to position [0, 3319]
click at [61, 147] on div "AU" at bounding box center [70, 145] width 27 height 28
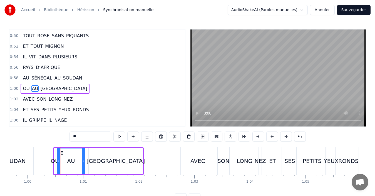
scroll to position [221, 0]
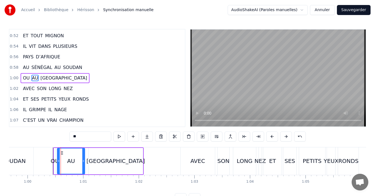
click at [23, 162] on div "SOUDAN" at bounding box center [14, 161] width 24 height 8
type input "******"
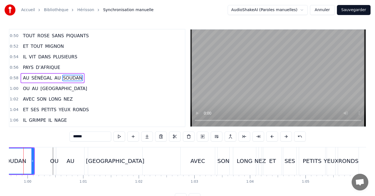
scroll to position [0, 3306]
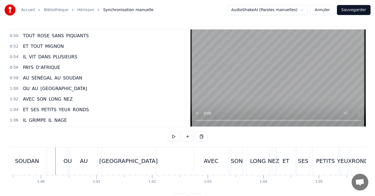
click at [70, 163] on div "AU" at bounding box center [84, 161] width 28 height 28
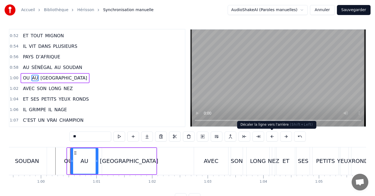
click at [269, 137] on button at bounding box center [272, 137] width 12 height 10
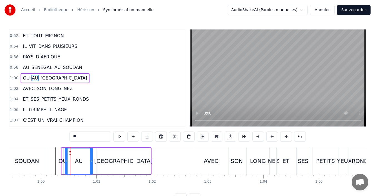
click at [269, 137] on button at bounding box center [272, 137] width 12 height 10
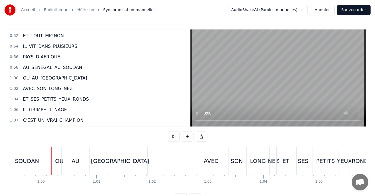
scroll to position [21, 0]
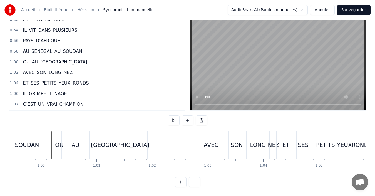
click at [212, 141] on div "AVEC" at bounding box center [211, 145] width 15 height 8
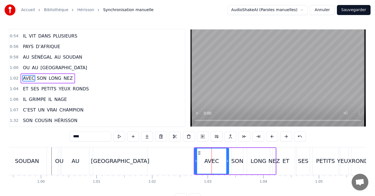
scroll to position [231, 0]
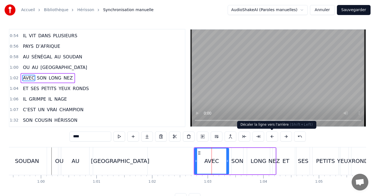
click at [273, 139] on button at bounding box center [272, 137] width 12 height 10
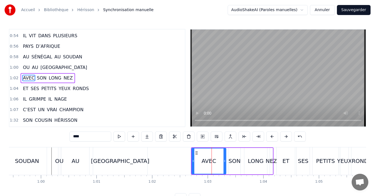
click at [273, 139] on button at bounding box center [272, 137] width 12 height 10
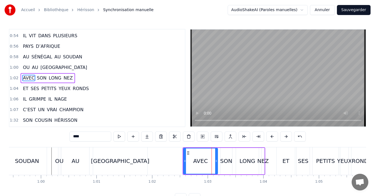
click at [273, 139] on button at bounding box center [272, 137] width 12 height 10
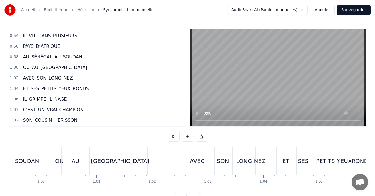
scroll to position [21, 0]
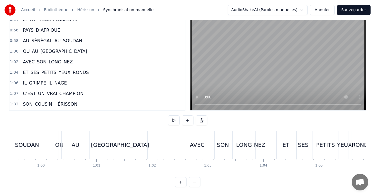
click at [285, 142] on div "ET" at bounding box center [286, 145] width 7 height 8
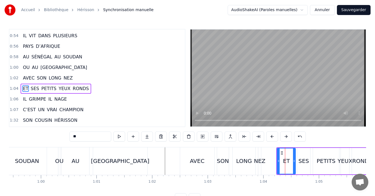
scroll to position [242, 0]
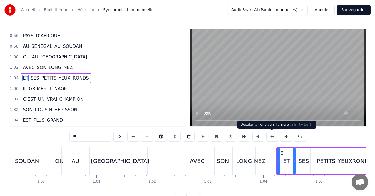
click at [273, 137] on button at bounding box center [272, 137] width 12 height 10
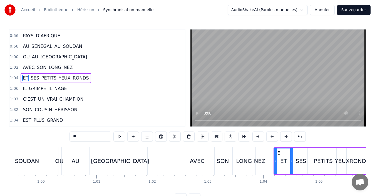
click at [273, 137] on button at bounding box center [272, 137] width 12 height 10
